Goal: Task Accomplishment & Management: Complete application form

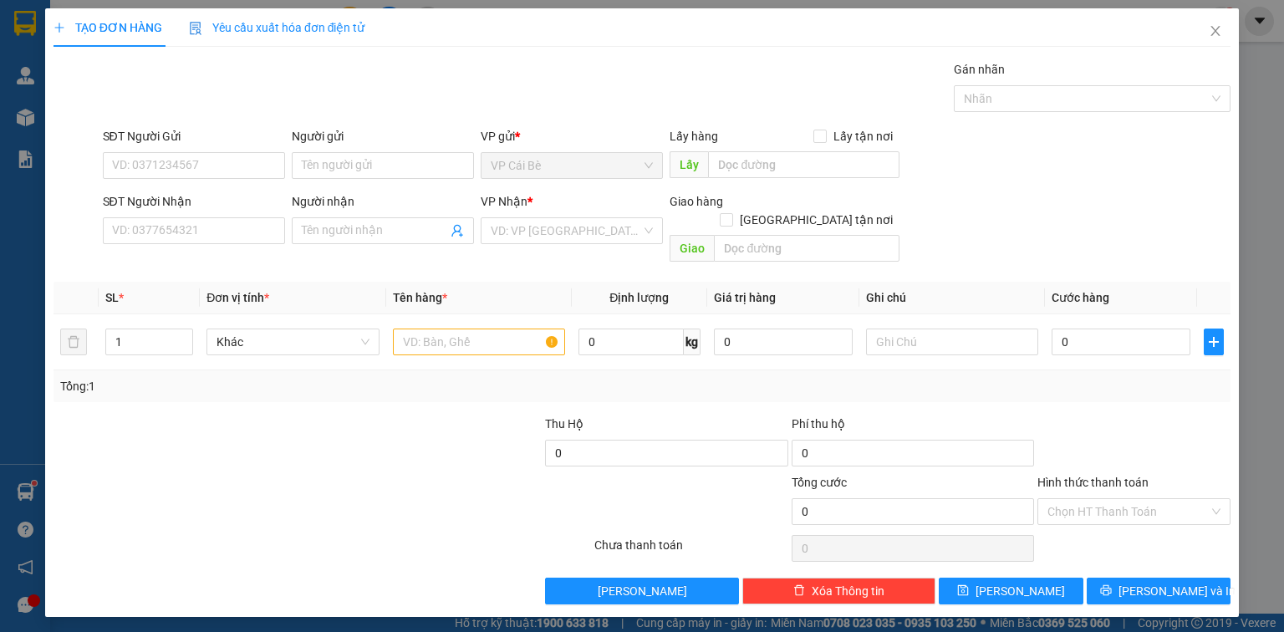
click at [162, 245] on div "SĐT Người Nhận VD: 0377654321" at bounding box center [194, 221] width 182 height 58
click at [167, 227] on input "SĐT Người Nhận" at bounding box center [194, 230] width 182 height 27
click at [154, 174] on input "SĐT Người Gửi" at bounding box center [194, 165] width 182 height 27
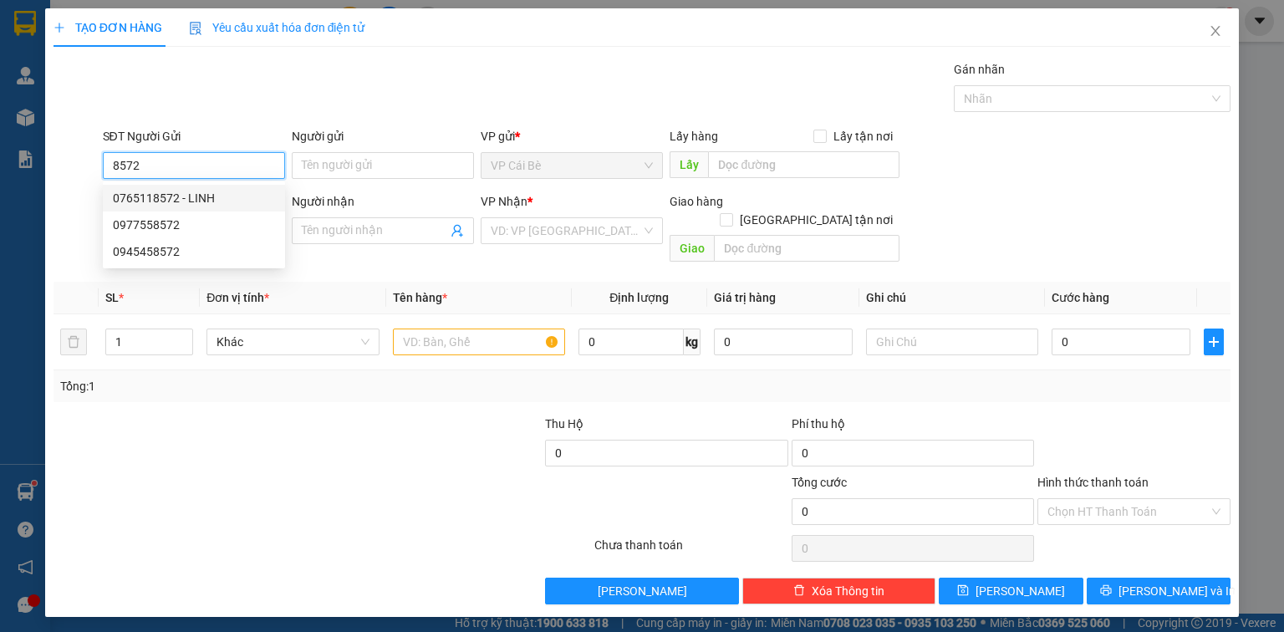
click at [187, 197] on div "0765118572 - LINH" at bounding box center [194, 198] width 162 height 18
type input "0765118572"
type input "LINH"
type input "0767191783"
type input "HẰNG"
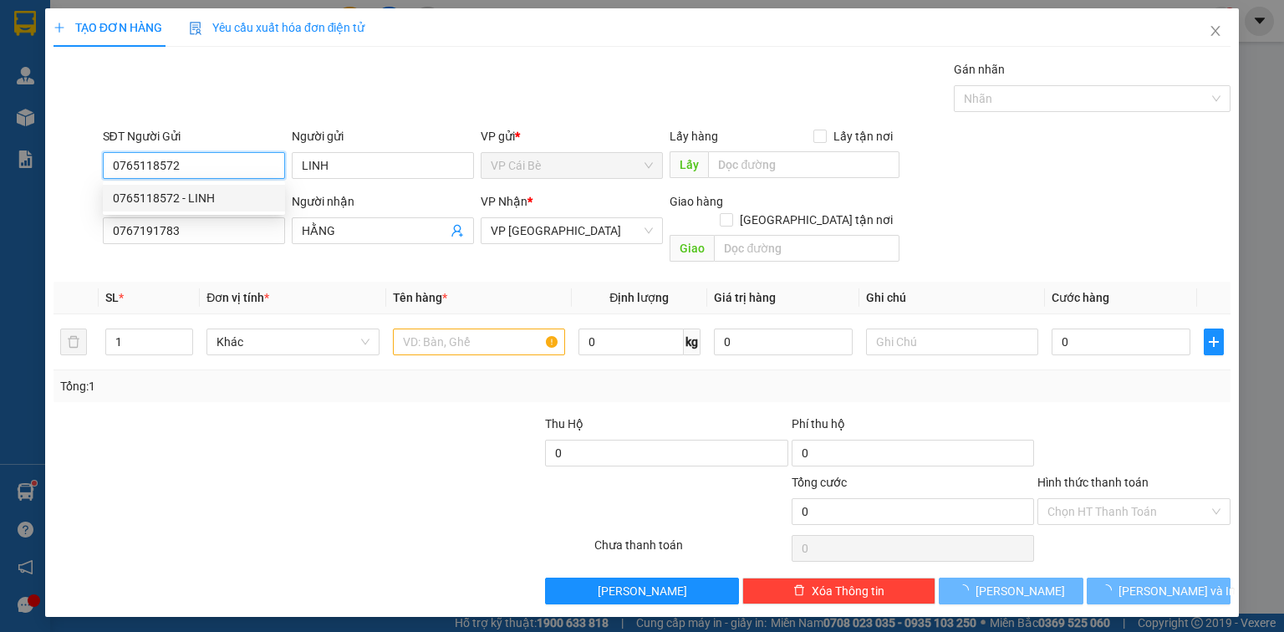
type input "20.000"
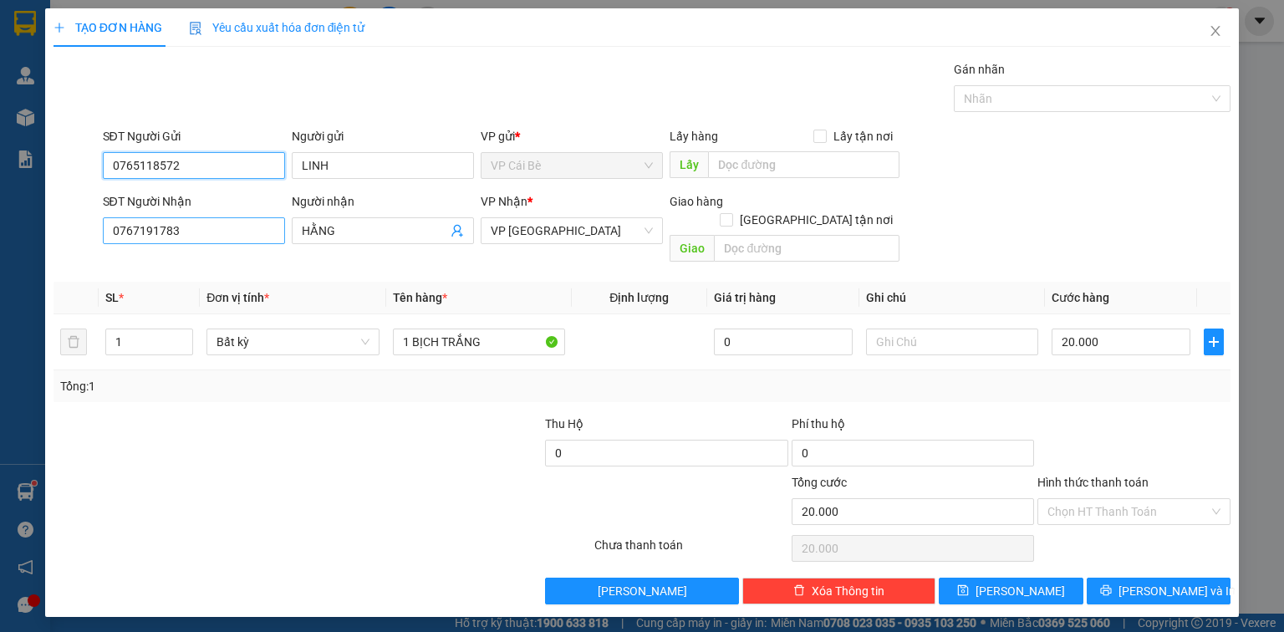
type input "0765118572"
drag, startPoint x: 209, startPoint y: 239, endPoint x: 60, endPoint y: 237, distance: 148.8
click at [67, 239] on div "SĐT Người Nhận 0767191783 0767191783 Người nhận HẰNG VP Nhận * VP [GEOGRAPHIC_D…" at bounding box center [642, 230] width 1180 height 77
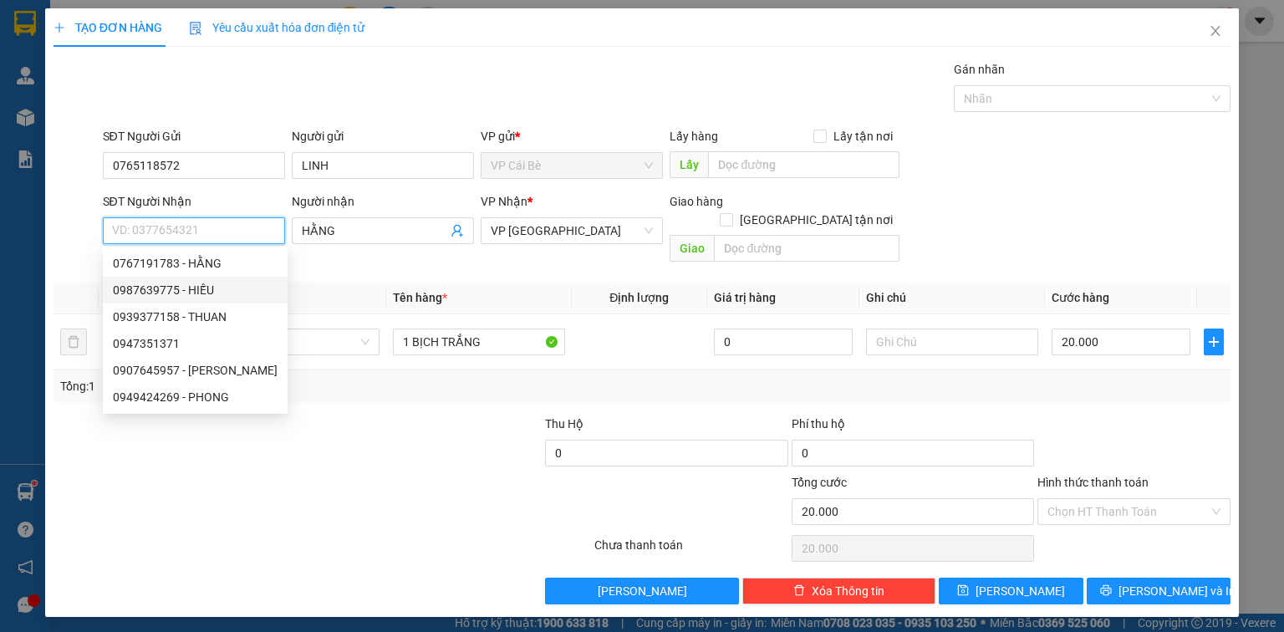
click at [141, 295] on div "0987639775 - HIẾU" at bounding box center [195, 290] width 165 height 18
type input "0987639775"
type input "HIẾU"
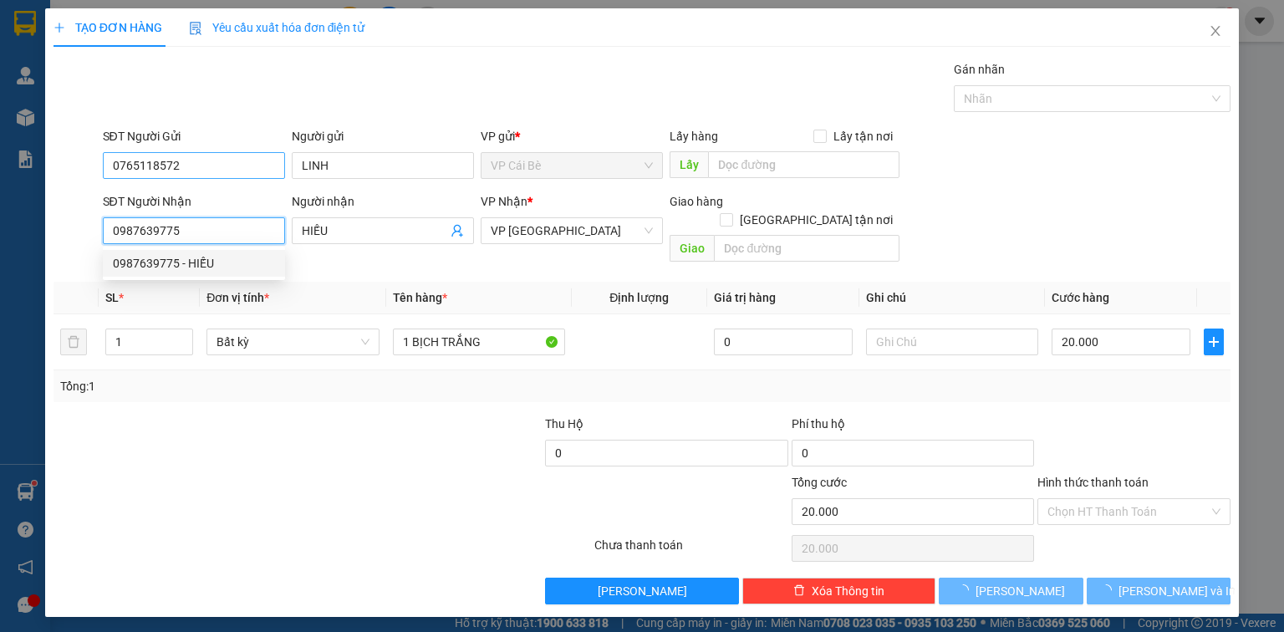
type input "100.000"
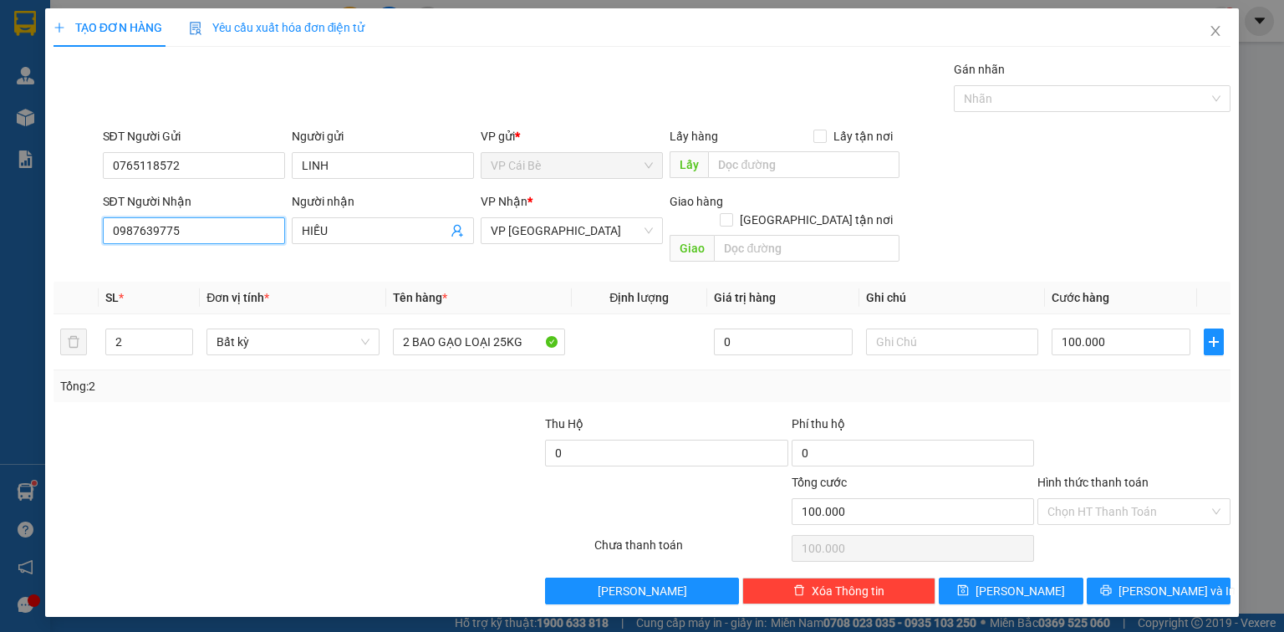
type input "0987639775"
click at [309, 112] on div "Gói vận chuyển * Tiêu chuẩn Gán nhãn Nhãn" at bounding box center [666, 89] width 1135 height 58
type input "3"
click at [187, 333] on span "up" at bounding box center [184, 338] width 10 height 10
click at [420, 417] on div at bounding box center [421, 444] width 246 height 58
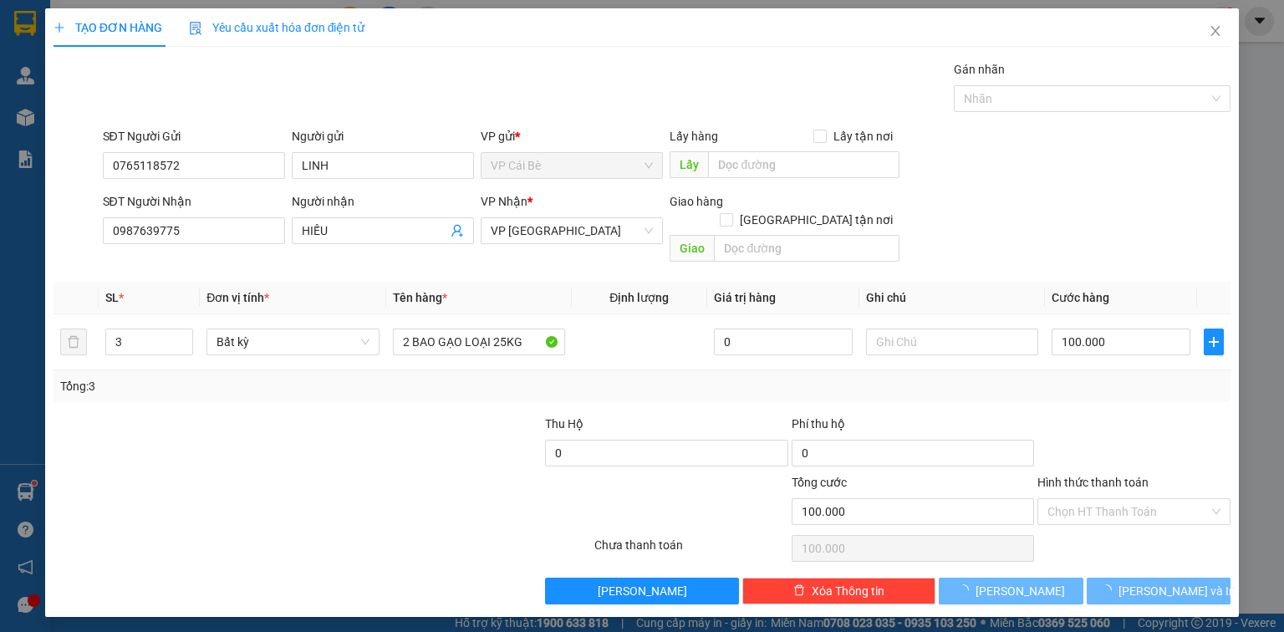
type input "0"
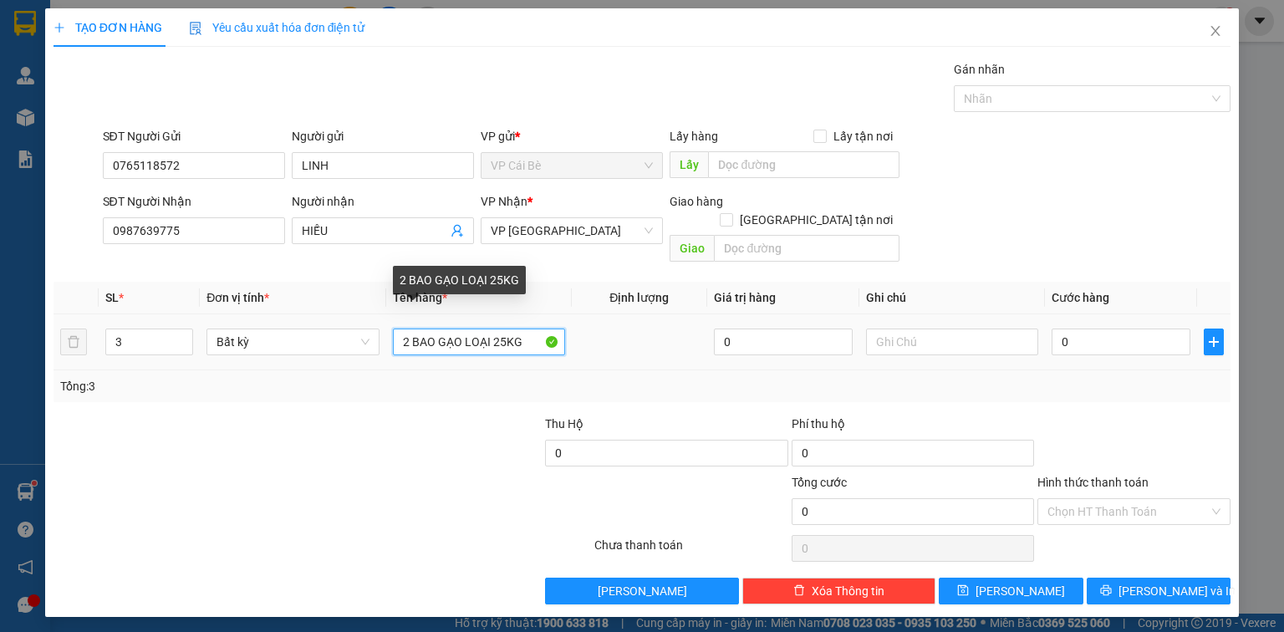
click at [408, 328] on input "2 BAO GẠO LOẠI 25KG" at bounding box center [479, 341] width 172 height 27
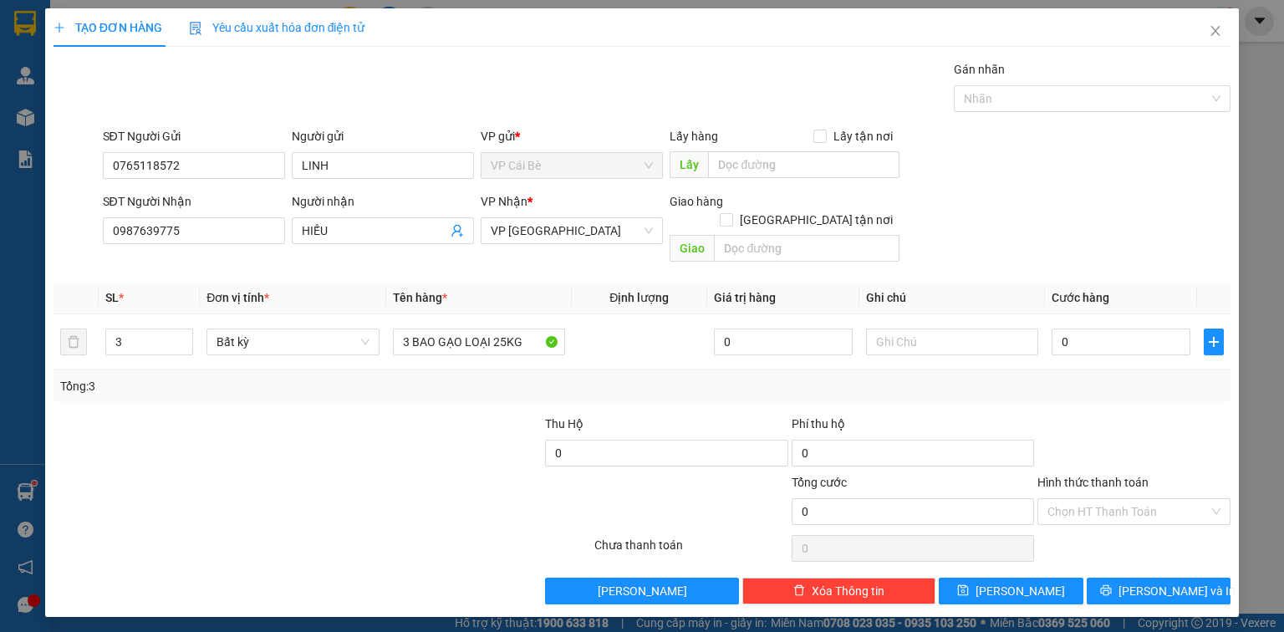
click at [430, 388] on div "Transit Pickup Surcharge Ids Transit Deliver Surcharge Ids Transit Deliver Surc…" at bounding box center [641, 332] width 1177 height 544
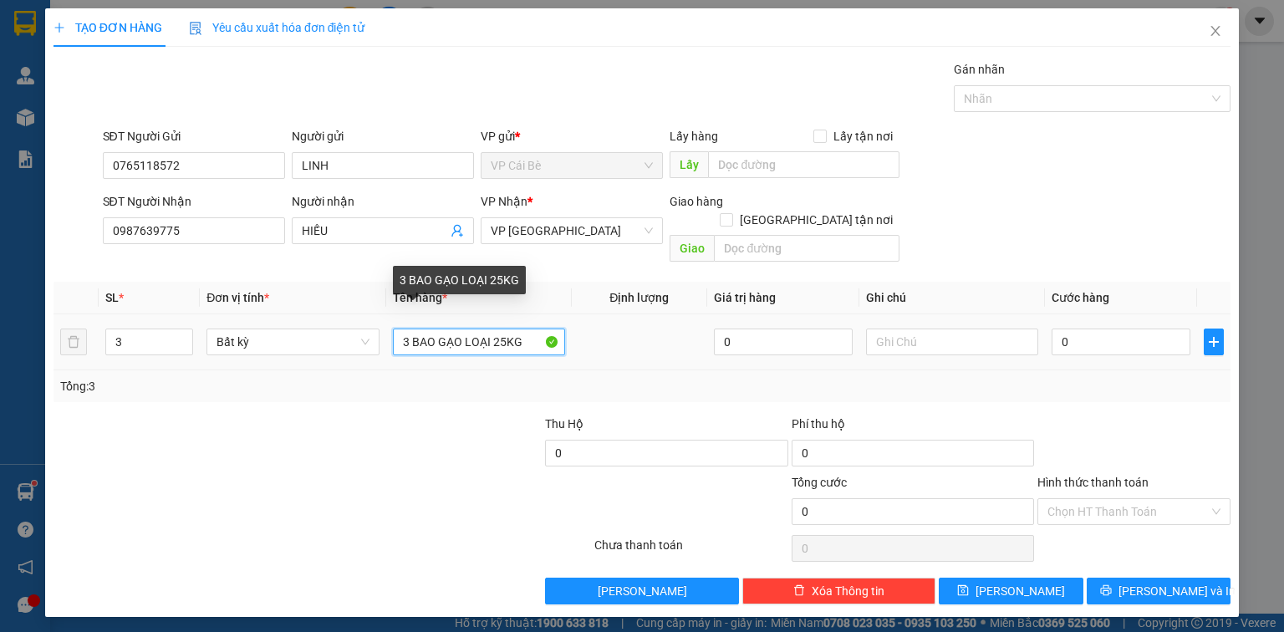
click at [501, 328] on input "3 BAO GẠO LOẠI 25KG" at bounding box center [479, 341] width 172 height 27
type input "3 BAO GẠO LOẠI 75KG"
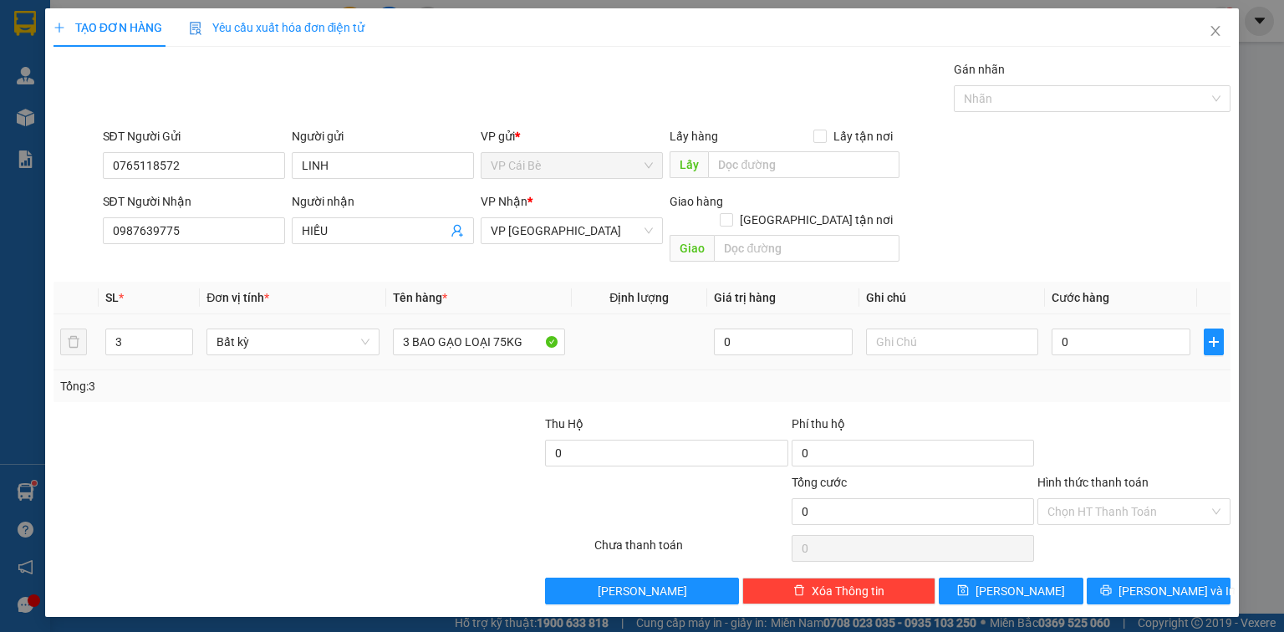
click at [649, 350] on td at bounding box center [639, 342] width 135 height 56
click at [1100, 328] on input "0" at bounding box center [1120, 341] width 139 height 27
type input "0"
type input "1"
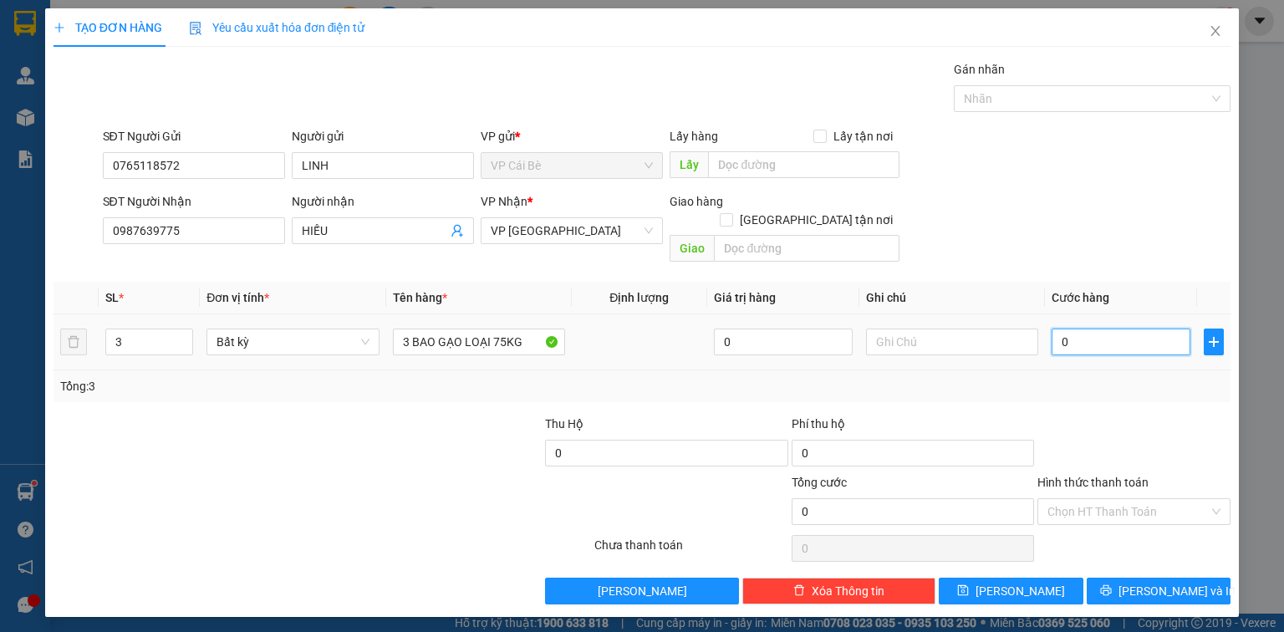
type input "01"
type input "15"
type input "015"
type input "150"
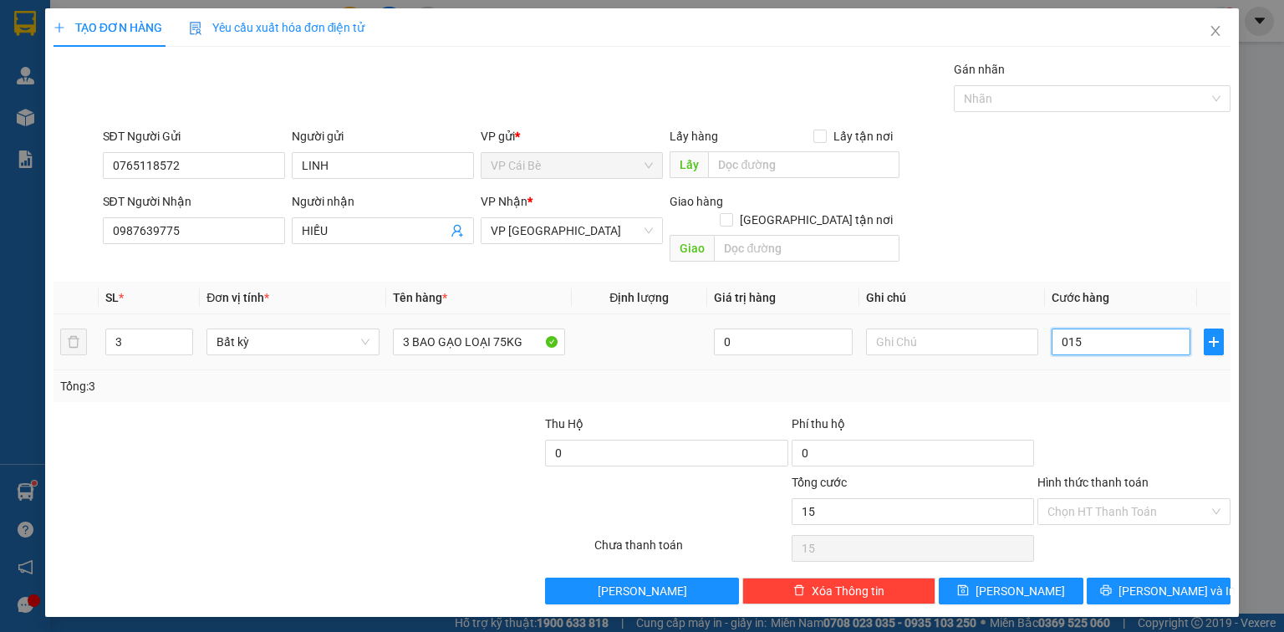
type input "150"
type input "0.150"
type input "150.000"
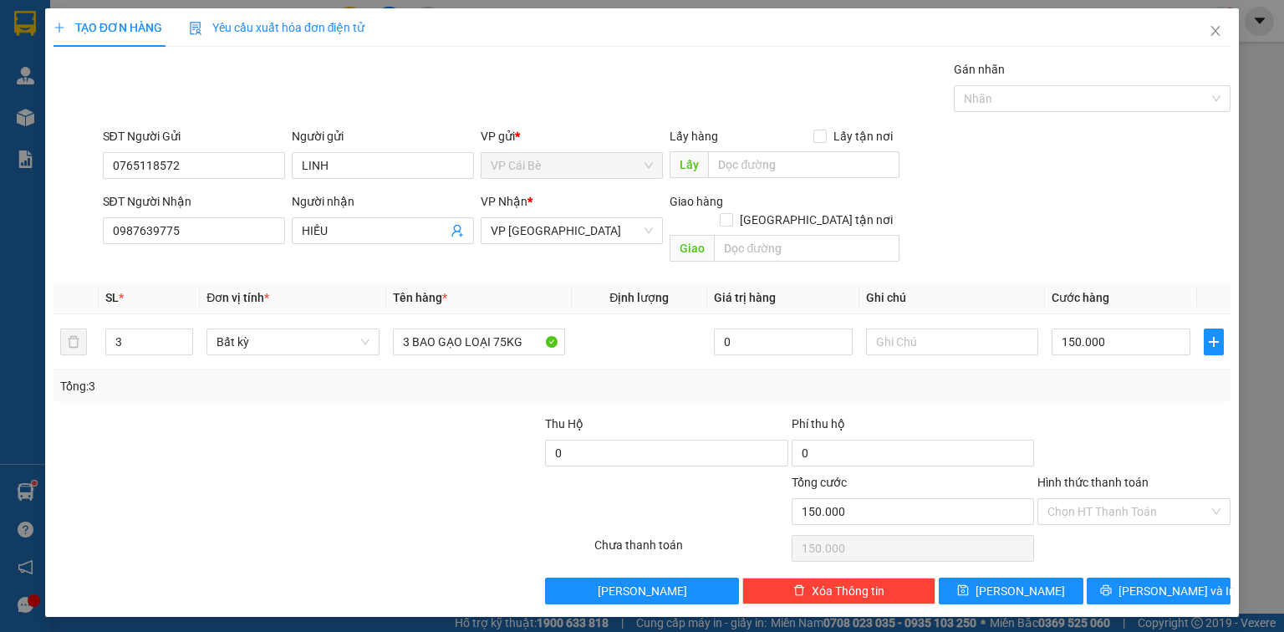
click at [1074, 237] on div "SĐT Người Nhận 0987639775 Người nhận HIẾU VP Nhận * VP [GEOGRAPHIC_DATA] Giao h…" at bounding box center [666, 230] width 1135 height 77
click at [756, 160] on input "text" at bounding box center [803, 164] width 191 height 27
type input "QUÁN SHIN"
click at [1030, 160] on div "SĐT Người Gửi 0765118572 Người gửi LINH VP gửi * VP [PERSON_NAME] Lấy hàng Lấy …" at bounding box center [666, 156] width 1135 height 58
click at [1086, 499] on input "Hình thức thanh toán" at bounding box center [1127, 511] width 161 height 25
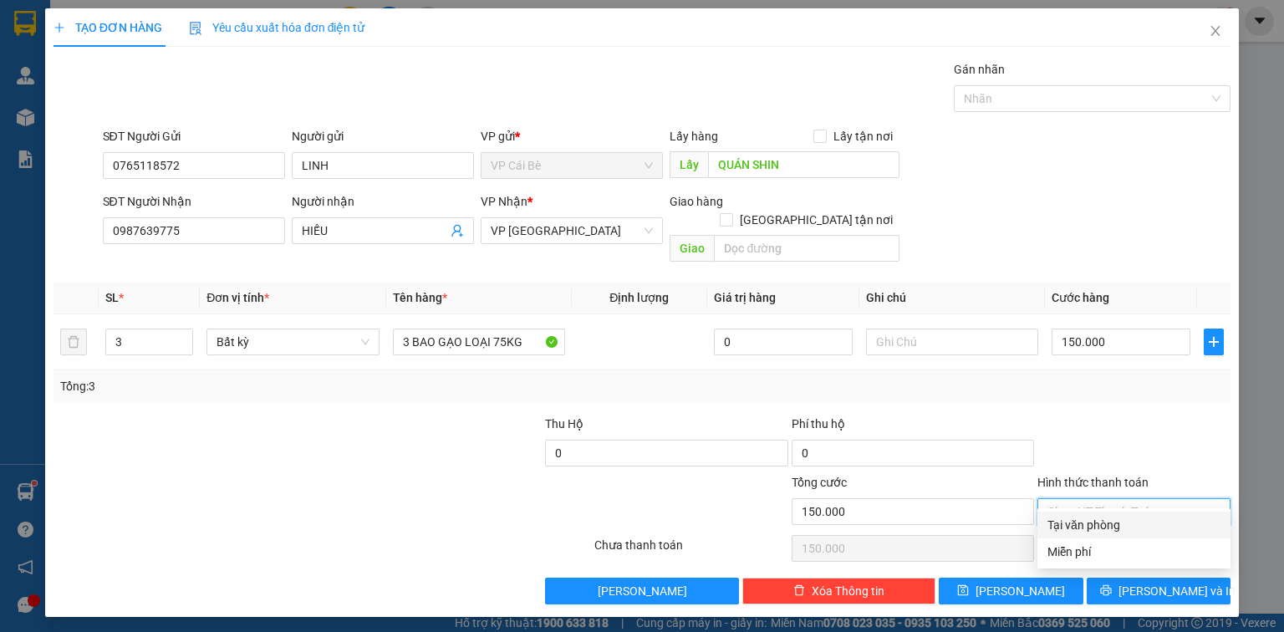
click at [1040, 381] on div "Tổng: 3" at bounding box center [641, 386] width 1177 height 32
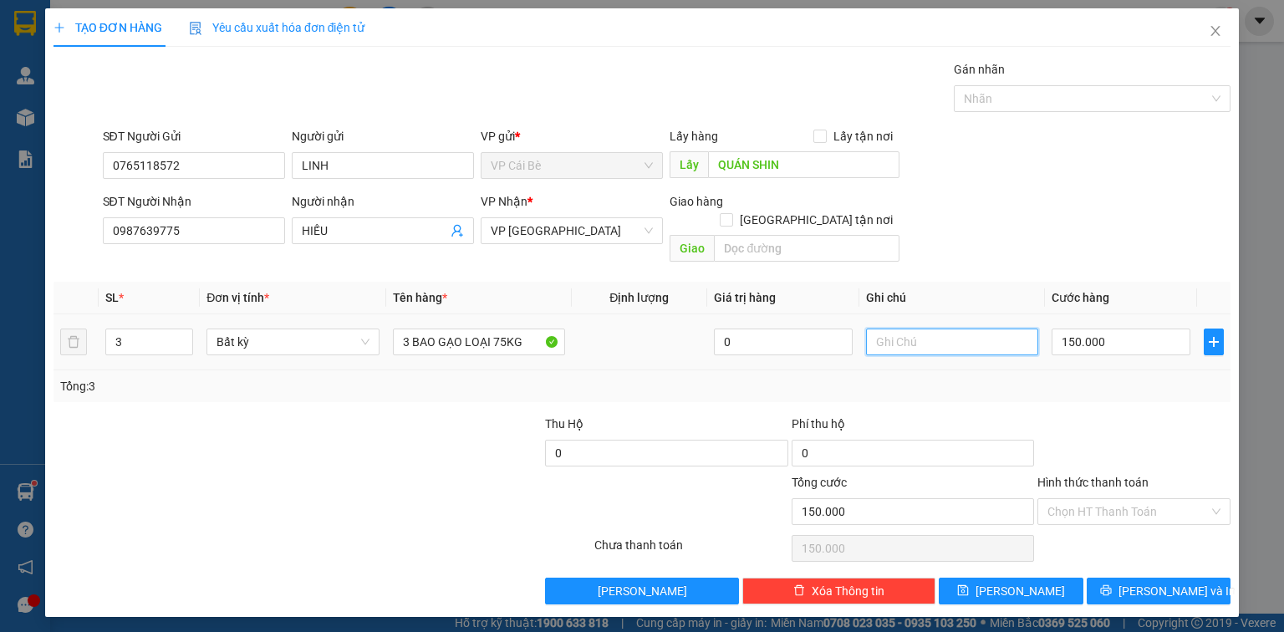
click at [932, 328] on input "text" at bounding box center [952, 341] width 172 height 27
type input "10H30"
click at [969, 585] on icon "save" at bounding box center [963, 590] width 11 height 11
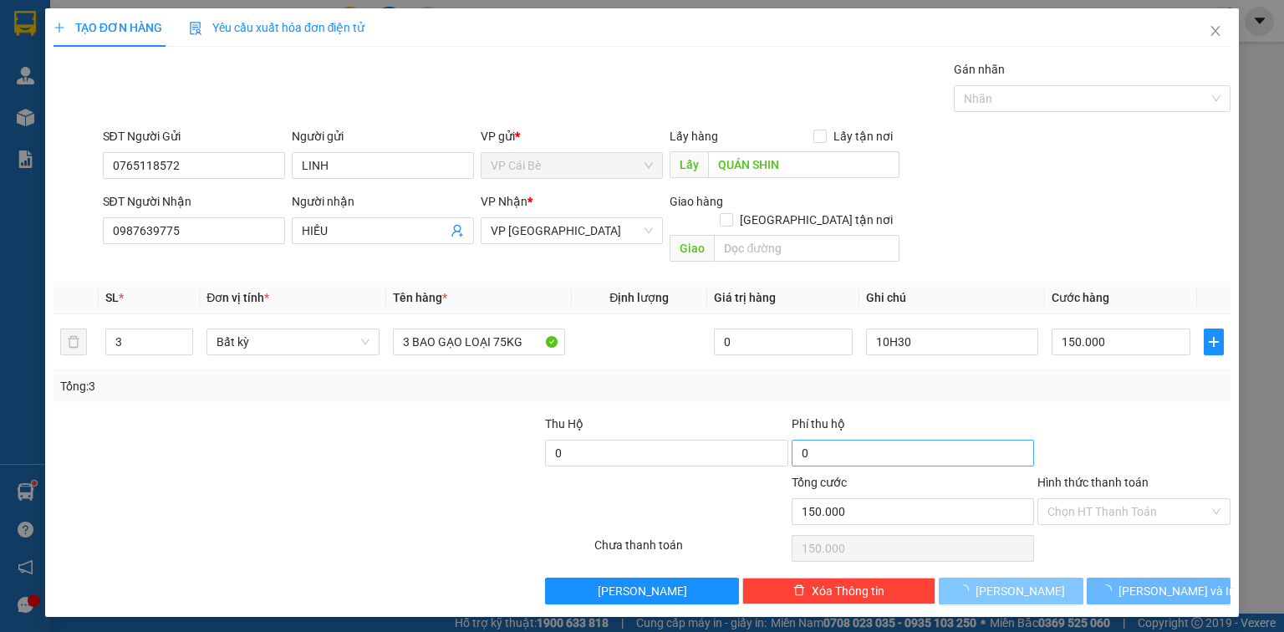
type input "0"
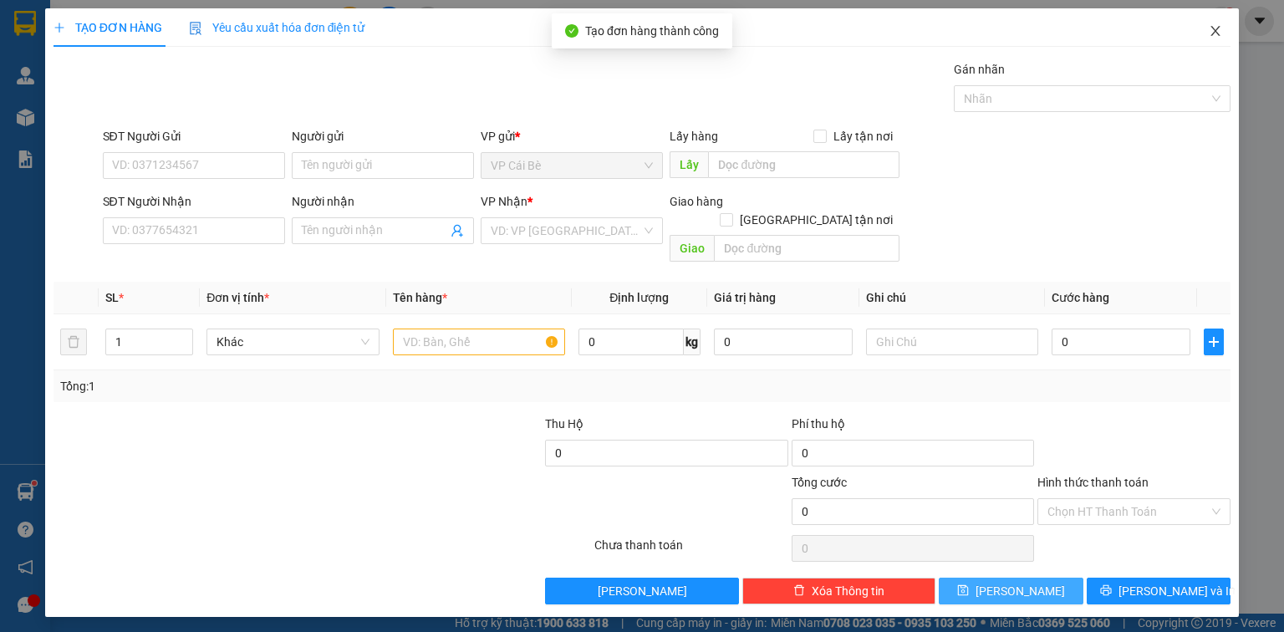
click at [1211, 27] on icon "close" at bounding box center [1214, 30] width 13 height 13
